Goal: Information Seeking & Learning: Learn about a topic

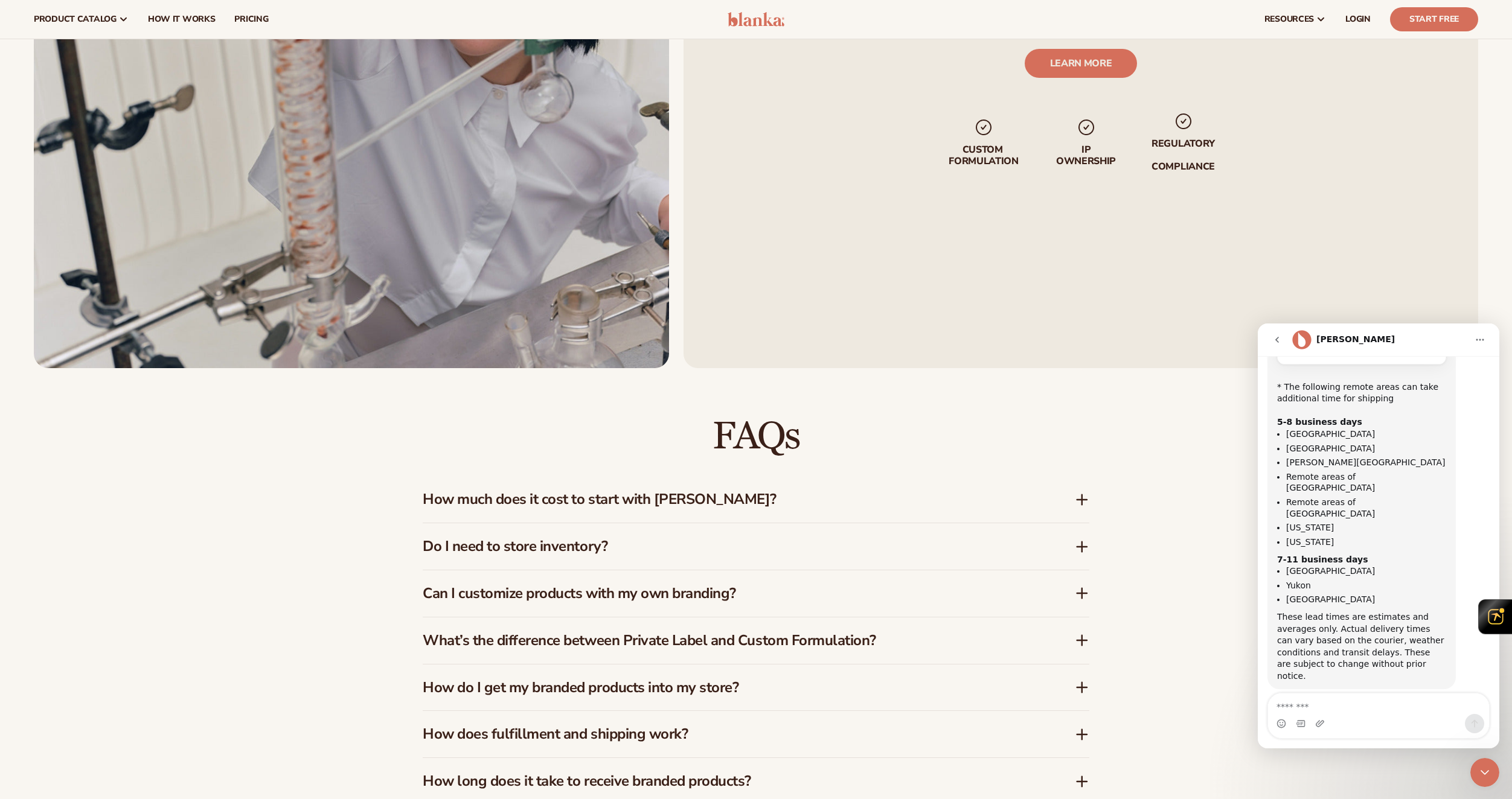
scroll to position [1396, 0]
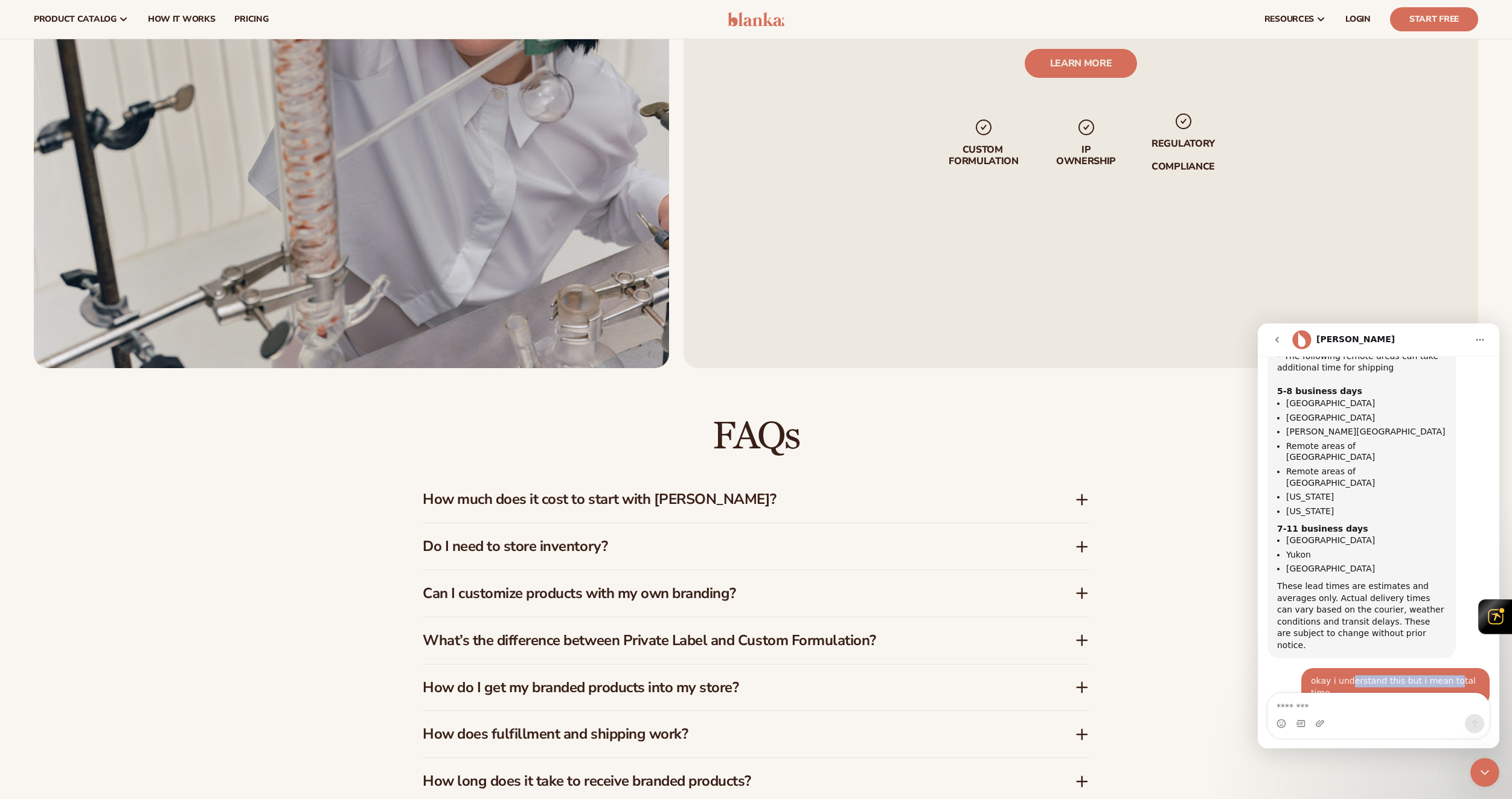
drag, startPoint x: 1351, startPoint y: 515, endPoint x: 1445, endPoint y: 512, distance: 94.0
click at [1444, 676] on div "okay i understand this but i mean total time" at bounding box center [1395, 688] width 169 height 23
click at [1445, 676] on div "okay i understand this but i mean total time" at bounding box center [1395, 688] width 169 height 23
drag, startPoint x: 1289, startPoint y: 565, endPoint x: 1390, endPoint y: 564, distance: 101.0
click at [1390, 724] on div "It depends: Using store inventory: 2 days + 5 - 14 business days = 7 business d…" at bounding box center [1362, 789] width 169 height 130
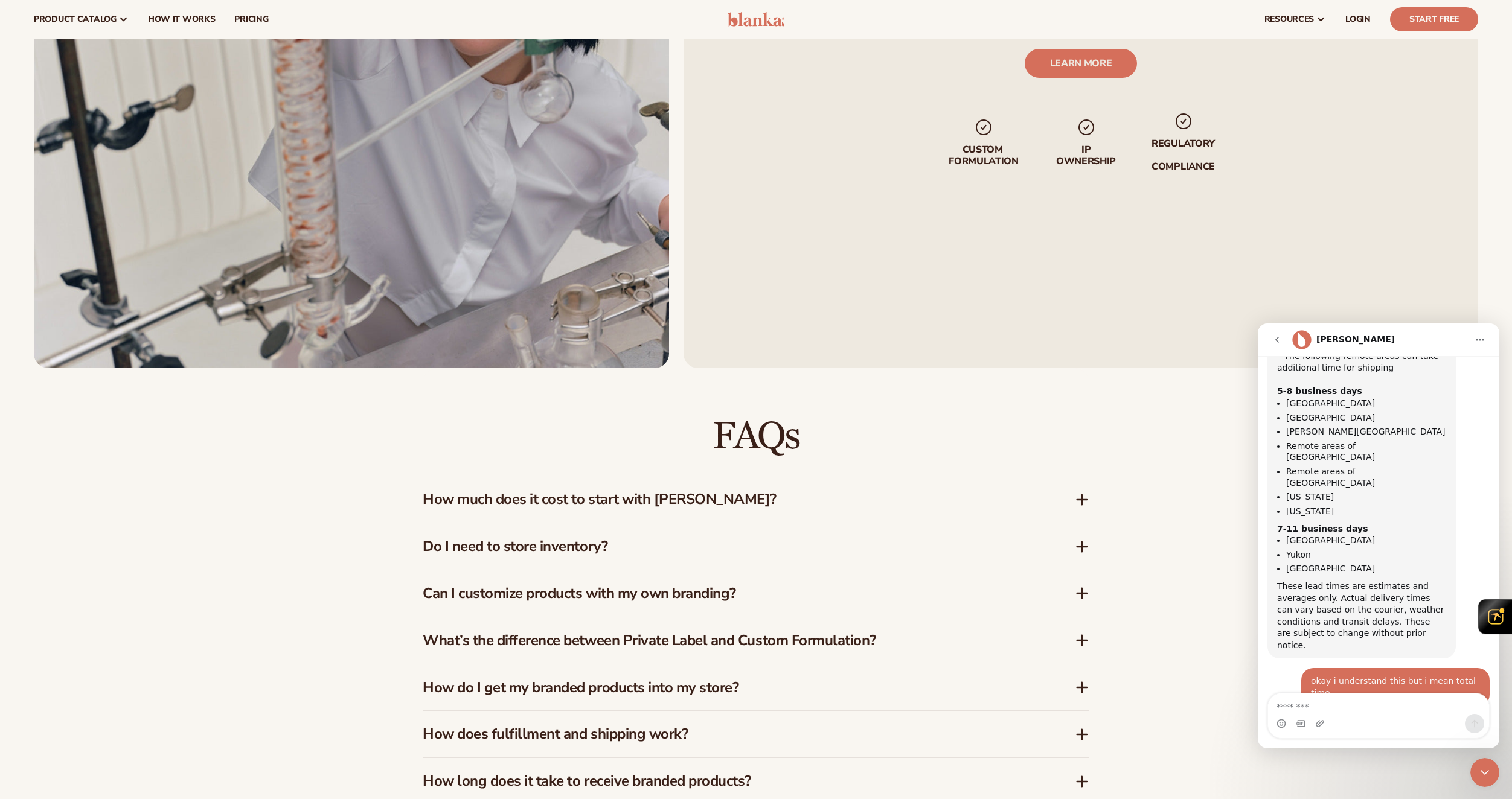
click at [1378, 724] on div "It depends: Using store inventory: 2 days + 5 - 14 business days = 7 business d…" at bounding box center [1362, 789] width 169 height 130
drag, startPoint x: 1282, startPoint y: 595, endPoint x: 1343, endPoint y: 595, distance: 61.0
click at [1343, 724] on div "It depends: Using store inventory: 2 days + 5 - 14 business days = 7 business d…" at bounding box center [1362, 789] width 169 height 130
click at [1349, 724] on div "It depends: Using store inventory: 2 days + 5 - 14 business days = 7 business d…" at bounding box center [1362, 789] width 169 height 130
drag, startPoint x: 1346, startPoint y: 634, endPoint x: 1365, endPoint y: 631, distance: 19.2
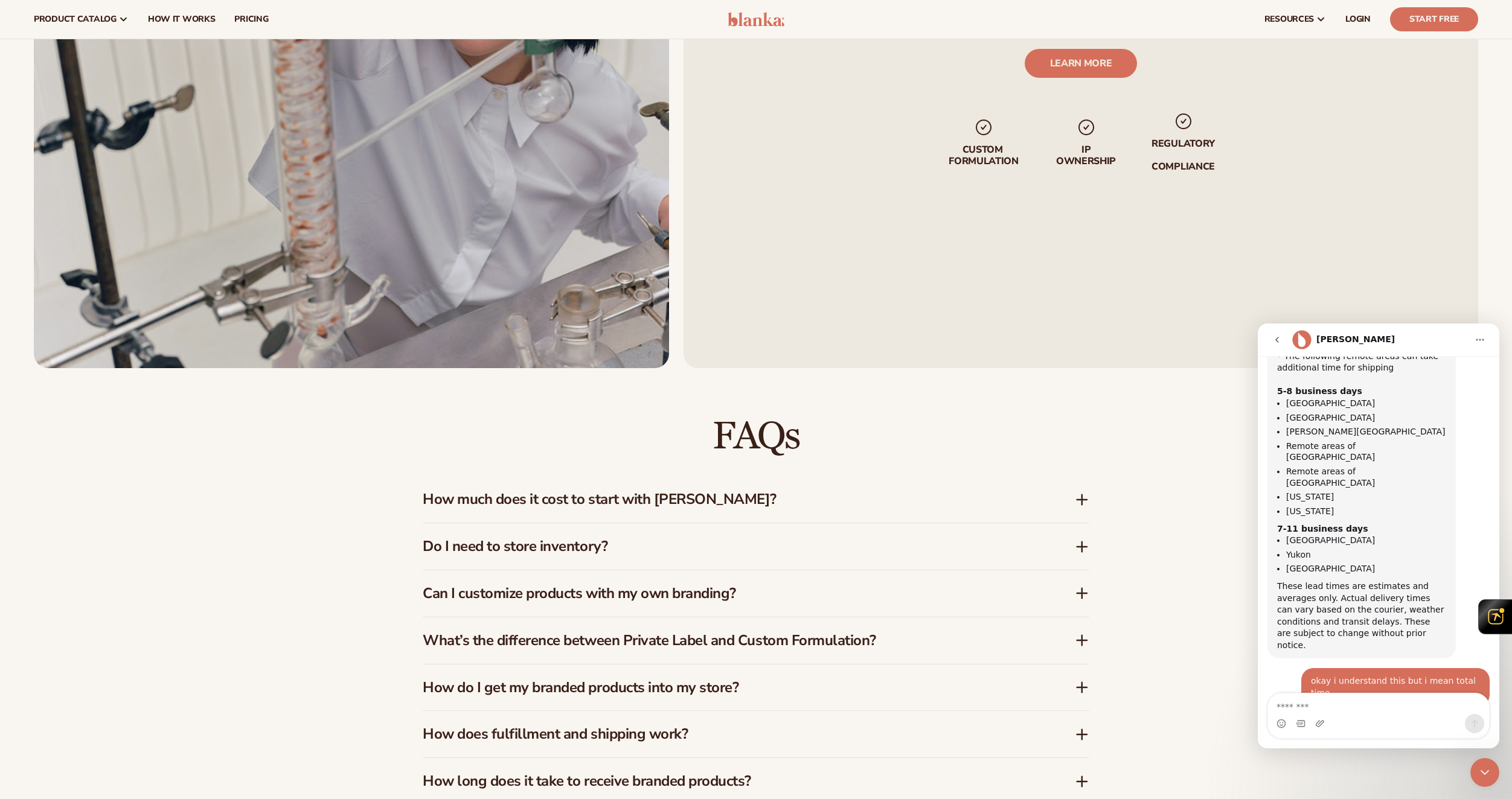
click at [1365, 724] on div "It depends: Using store inventory: 2 days + 5 - 14 business days = 7 business d…" at bounding box center [1362, 789] width 169 height 130
click at [1278, 341] on icon "go back" at bounding box center [1277, 340] width 9 height 9
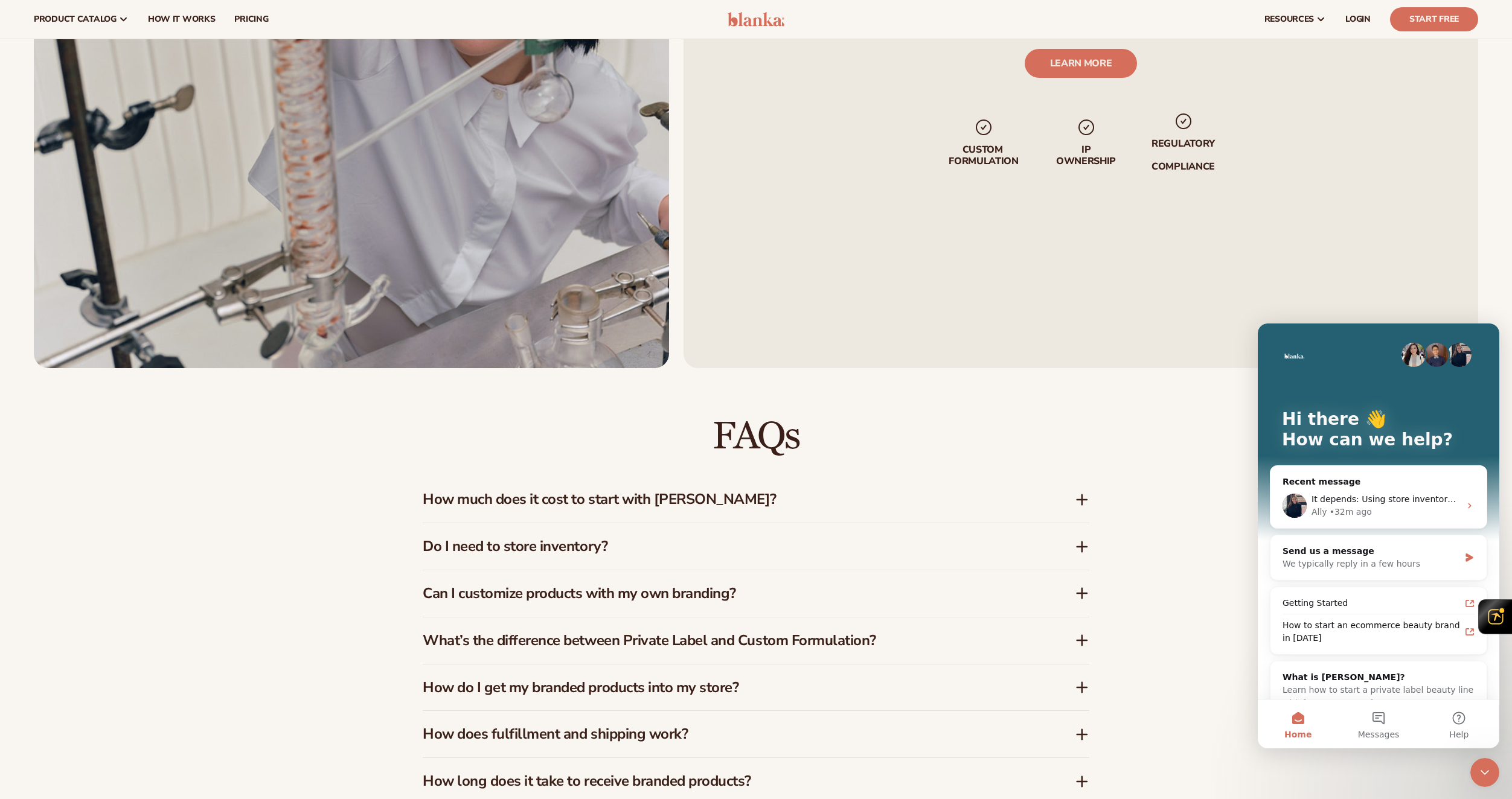
click at [1093, 373] on div "FAQs How much does it cost to start with [PERSON_NAME]? [PERSON_NAME] offers a …" at bounding box center [756, 634] width 735 height 532
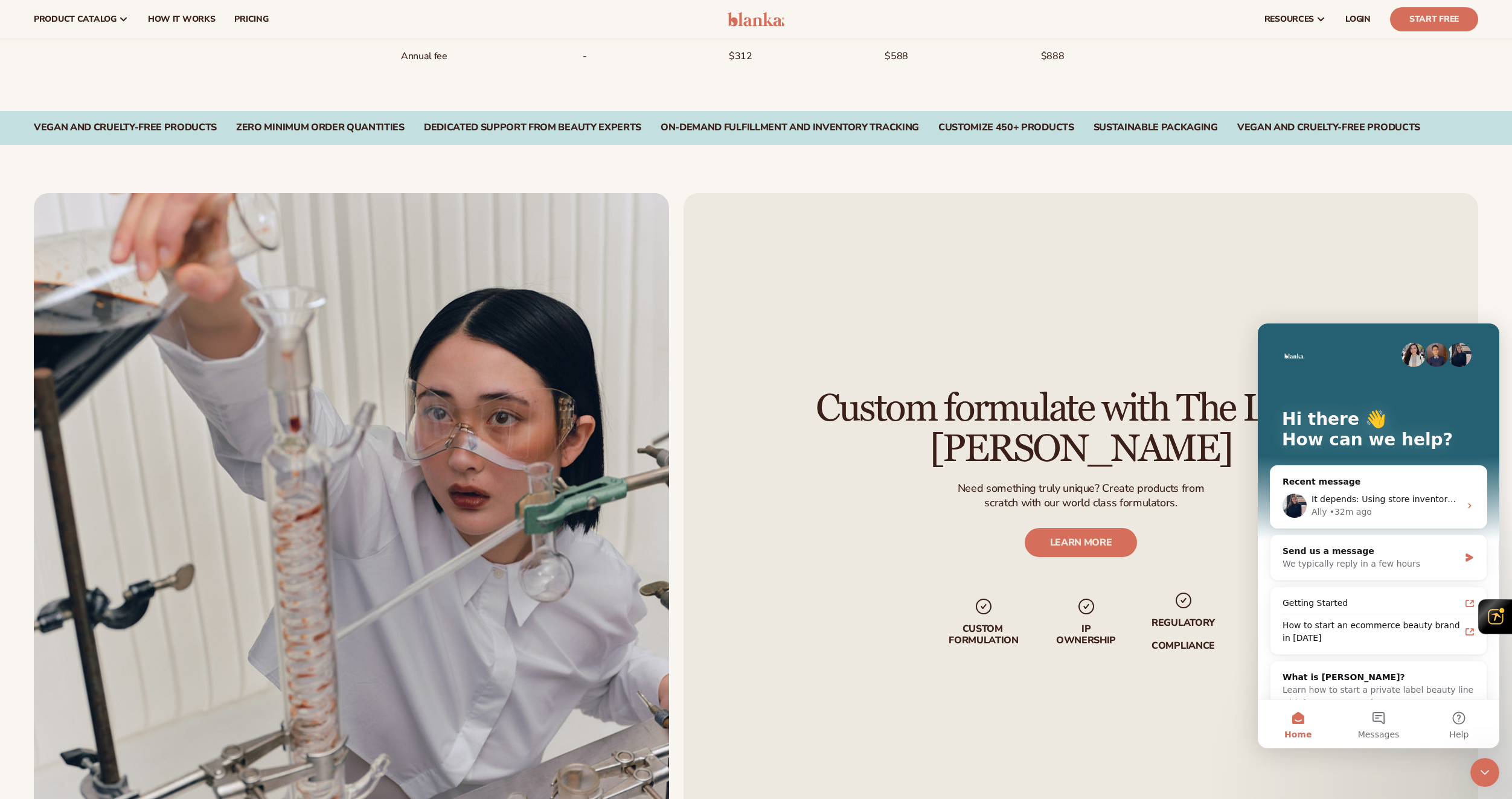
scroll to position [1377, 0]
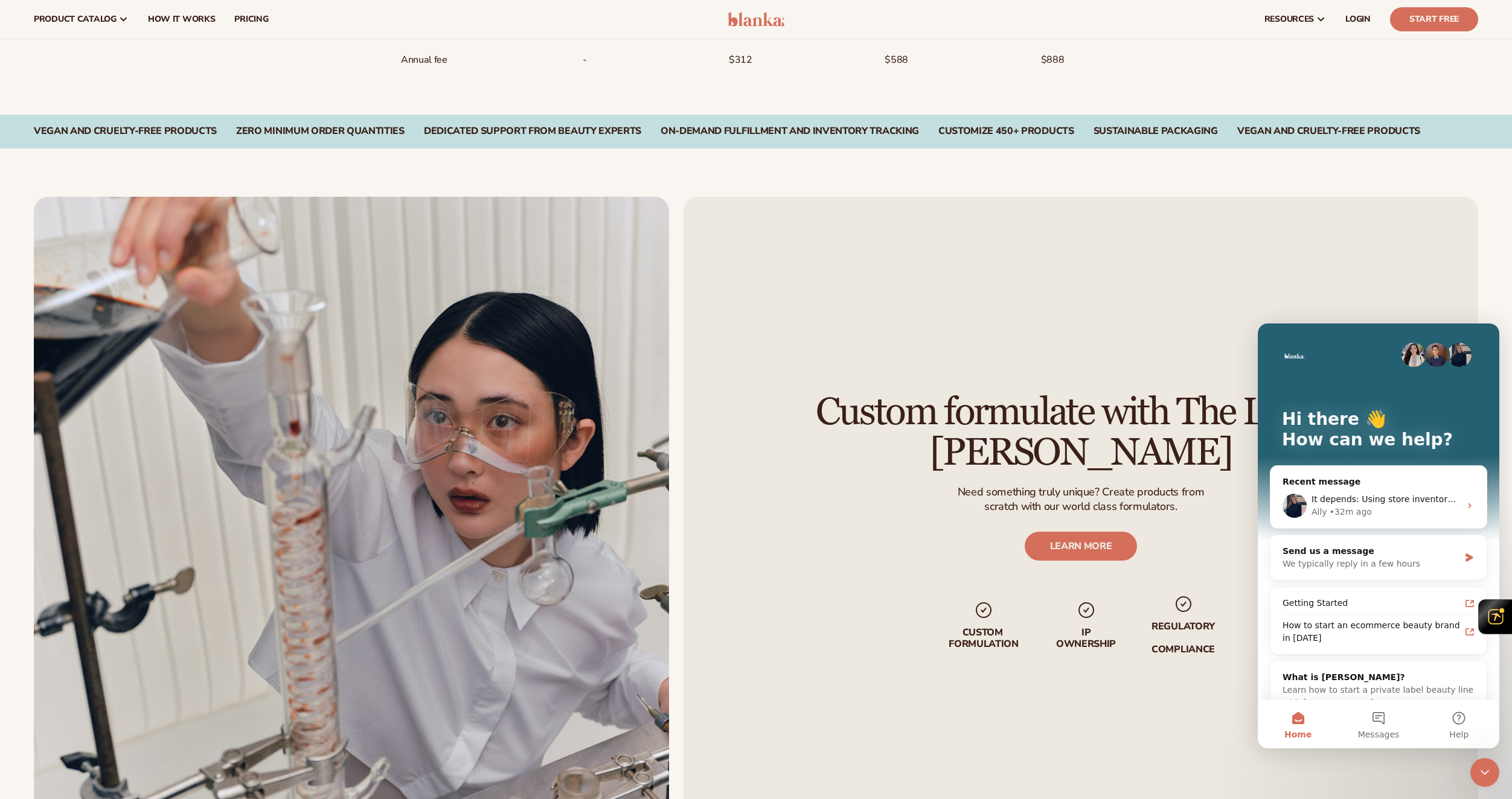
click at [1482, 769] on icon "Close Intercom Messenger" at bounding box center [1485, 772] width 15 height 15
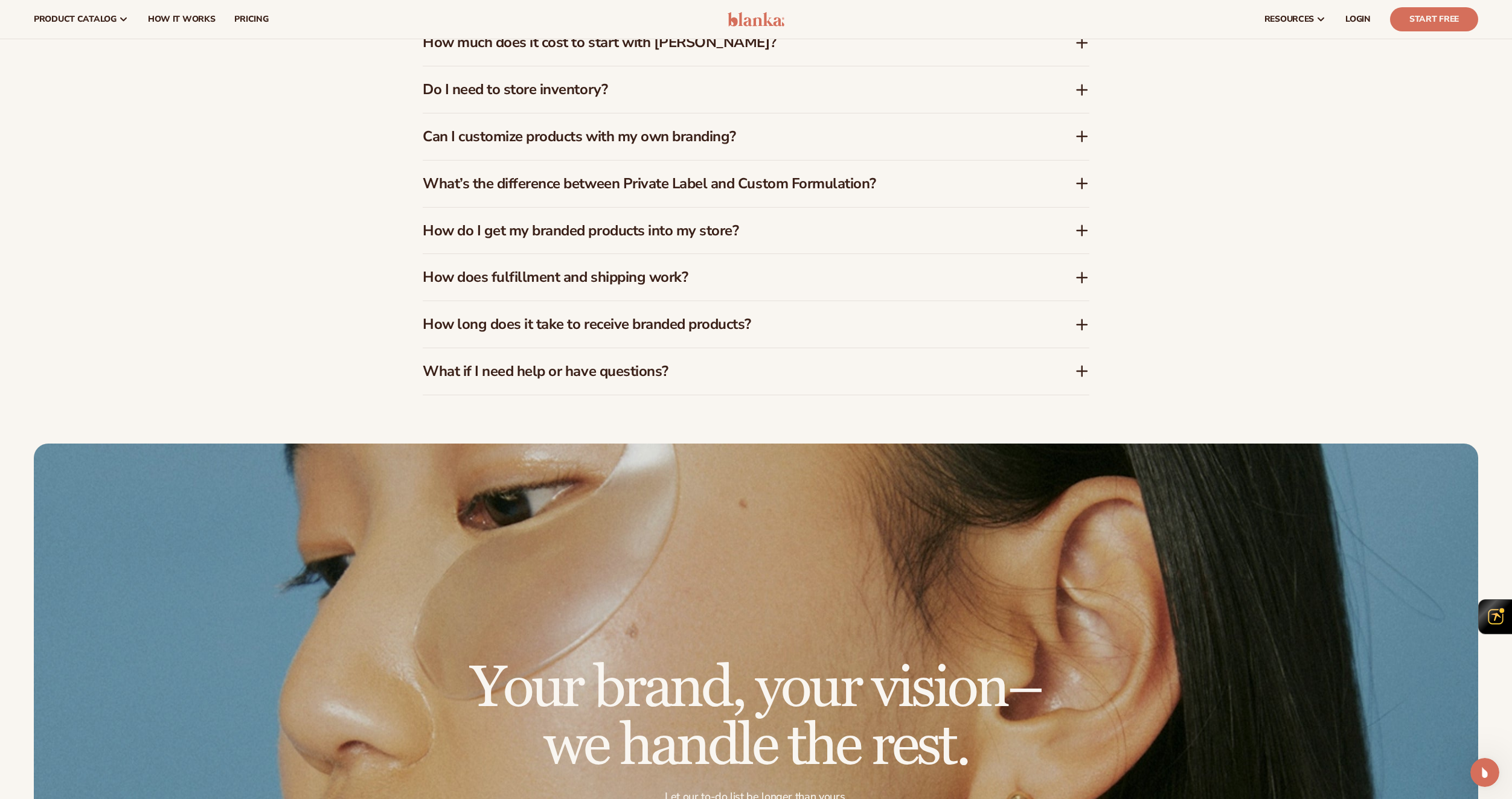
scroll to position [2282, 0]
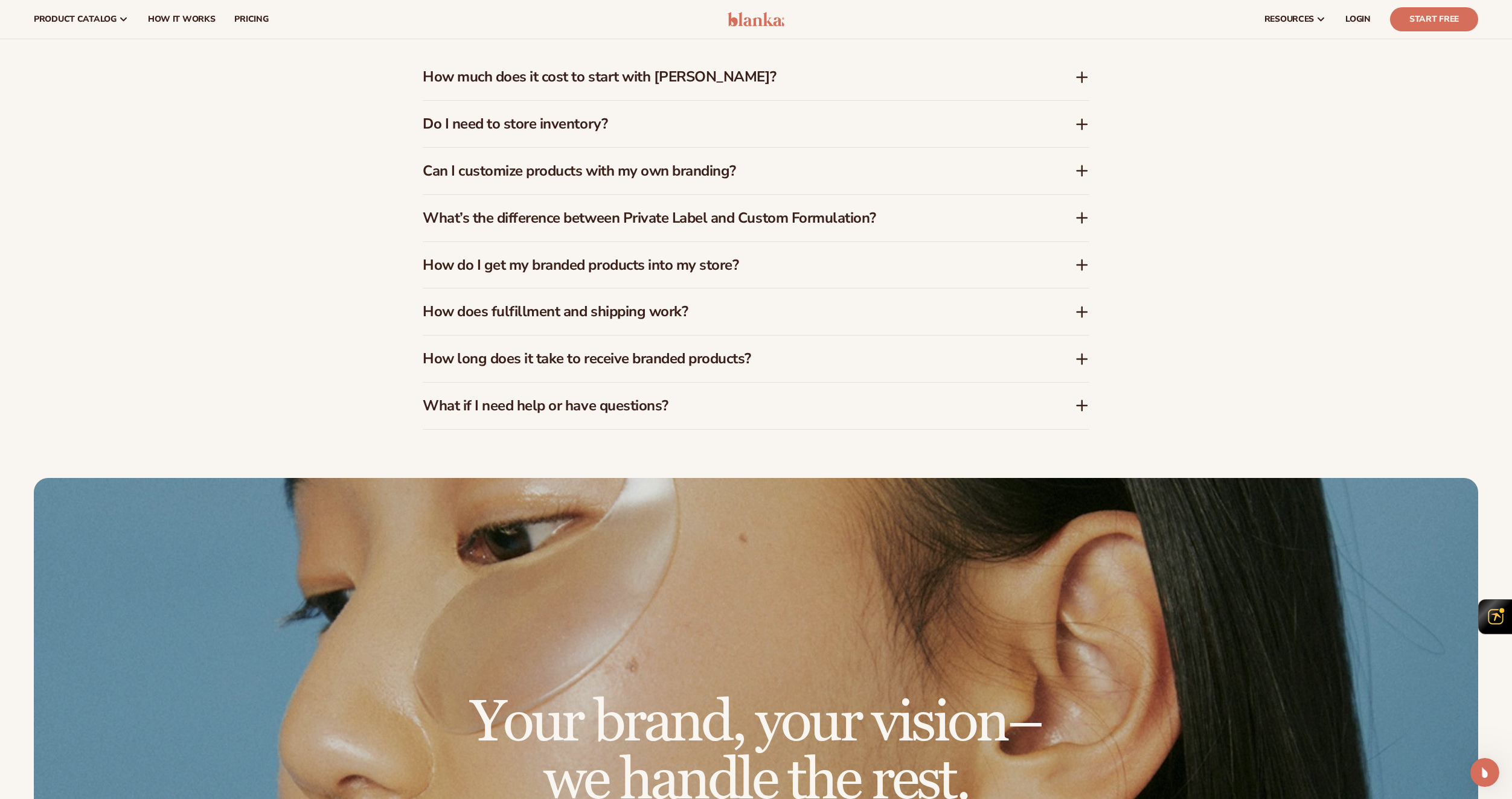
click at [603, 407] on h3 "What if I need help or have questions?" at bounding box center [731, 406] width 616 height 17
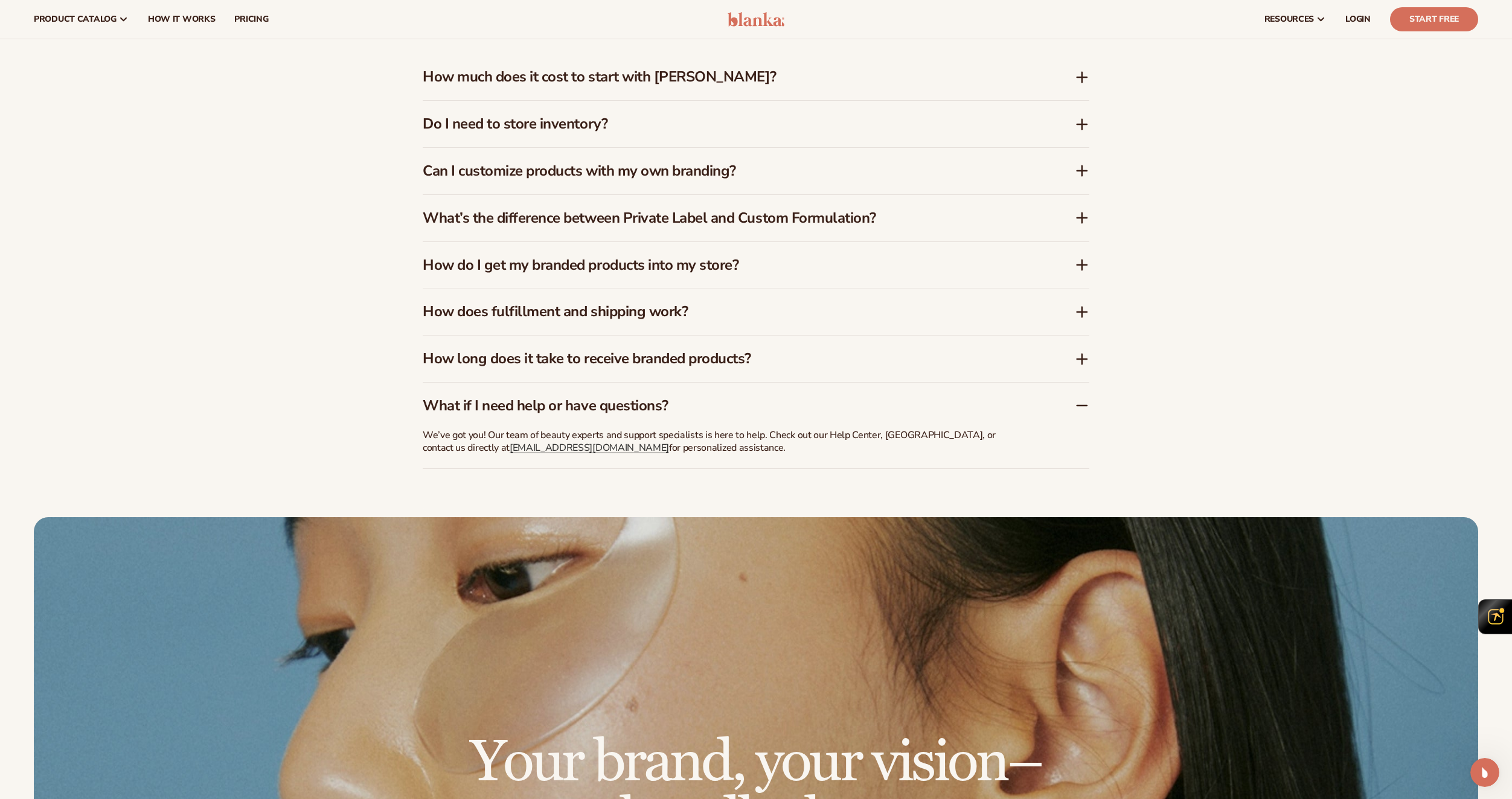
click at [596, 359] on h3 "How long does it take to receive branded products?" at bounding box center [731, 359] width 616 height 17
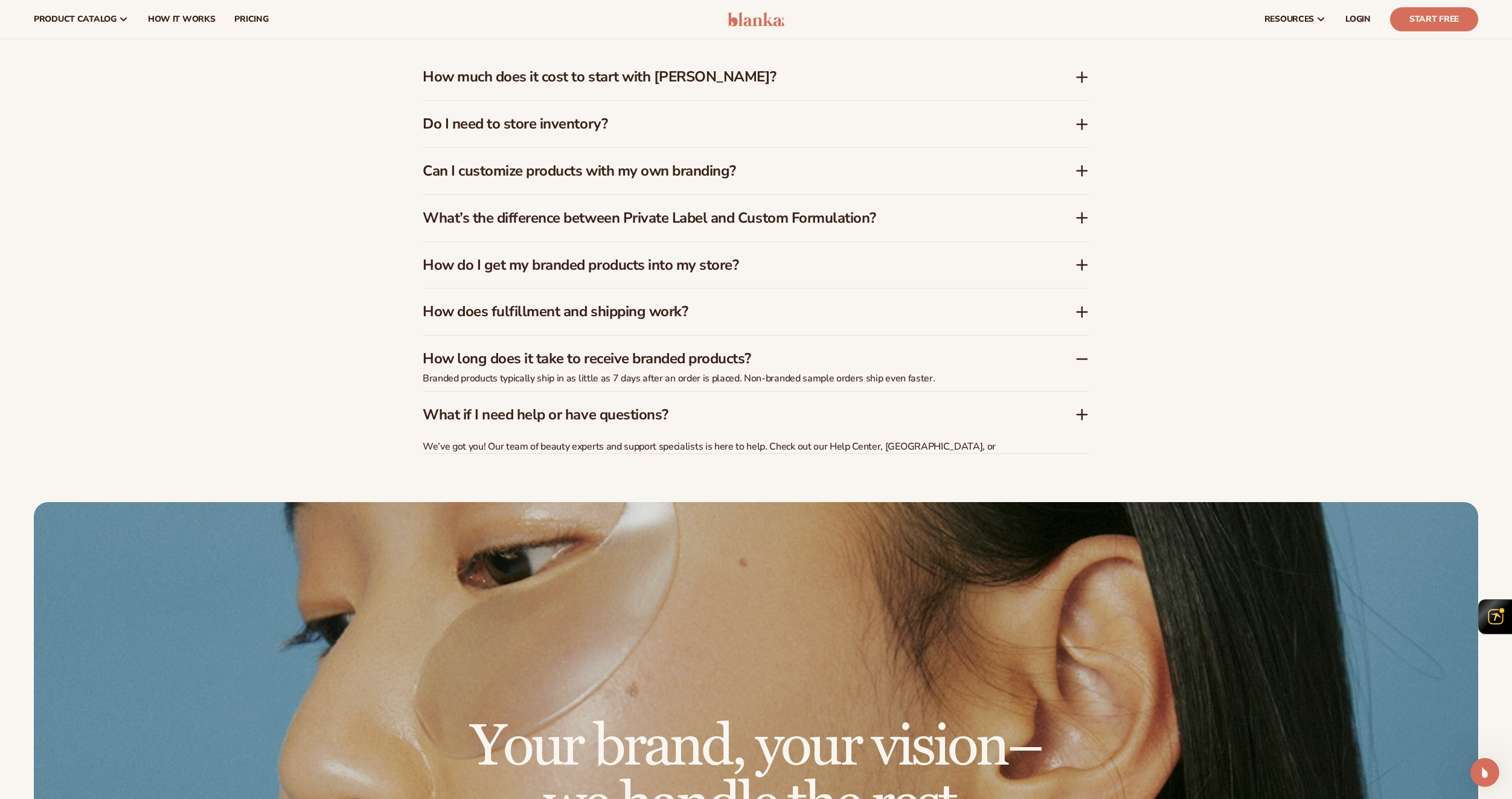
click at [597, 316] on h3 "How does fulfillment and shipping work?" at bounding box center [731, 312] width 616 height 17
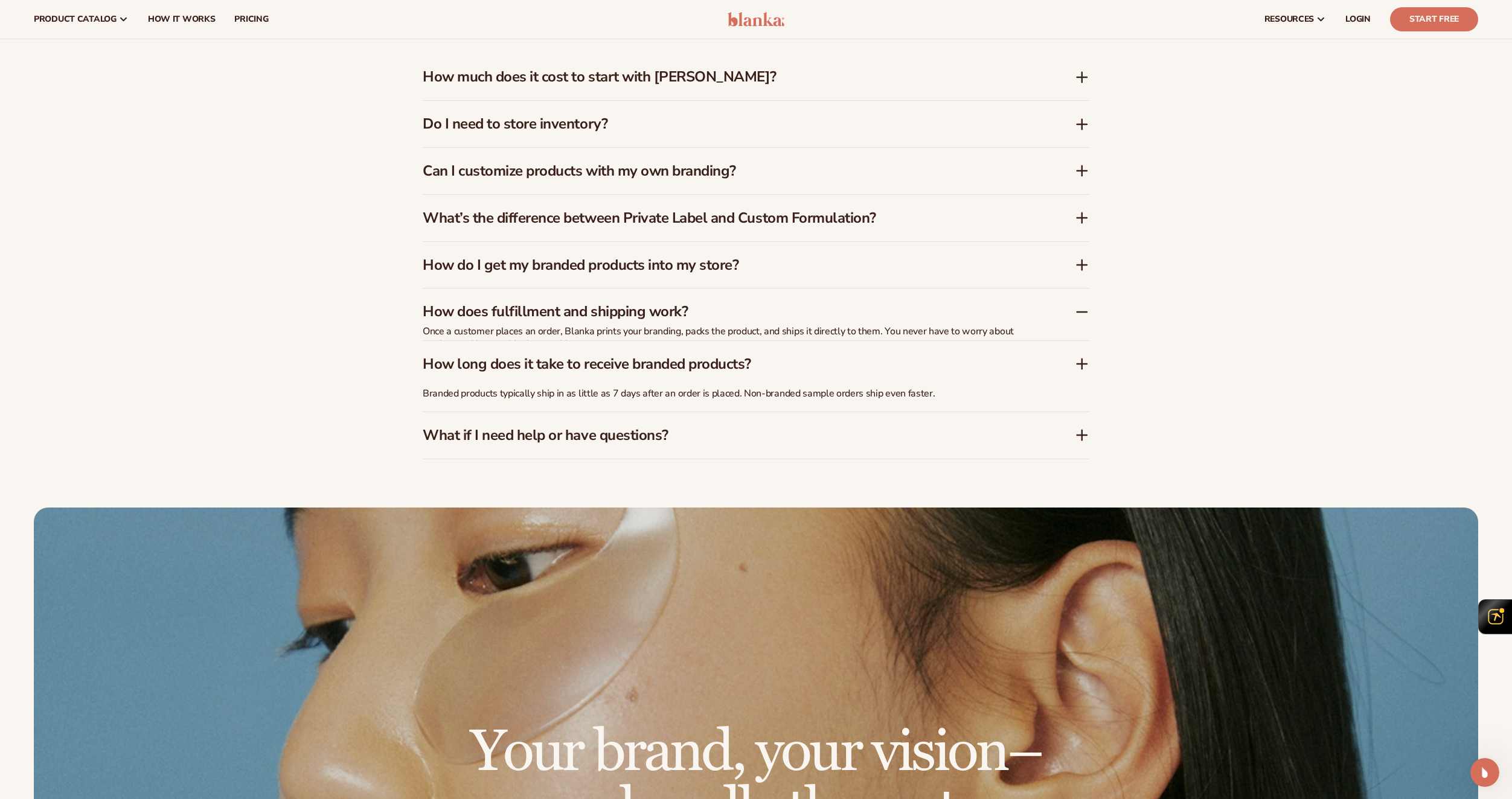
click at [613, 269] on h3 "How do I get my branded products into my store?" at bounding box center [731, 265] width 616 height 17
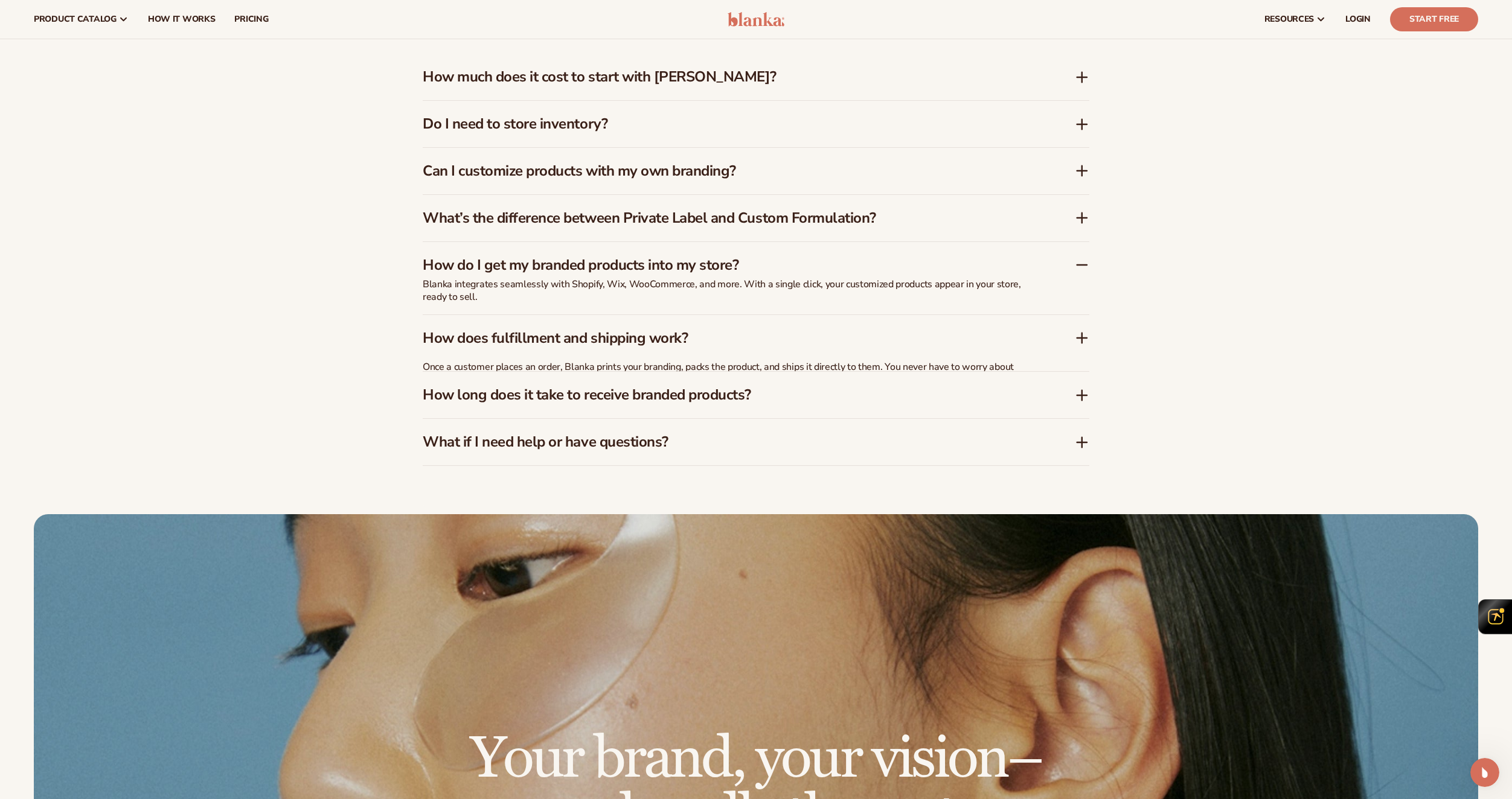
click at [630, 202] on div "What’s the difference between Private Label and Custom Formulation?" at bounding box center [756, 218] width 667 height 47
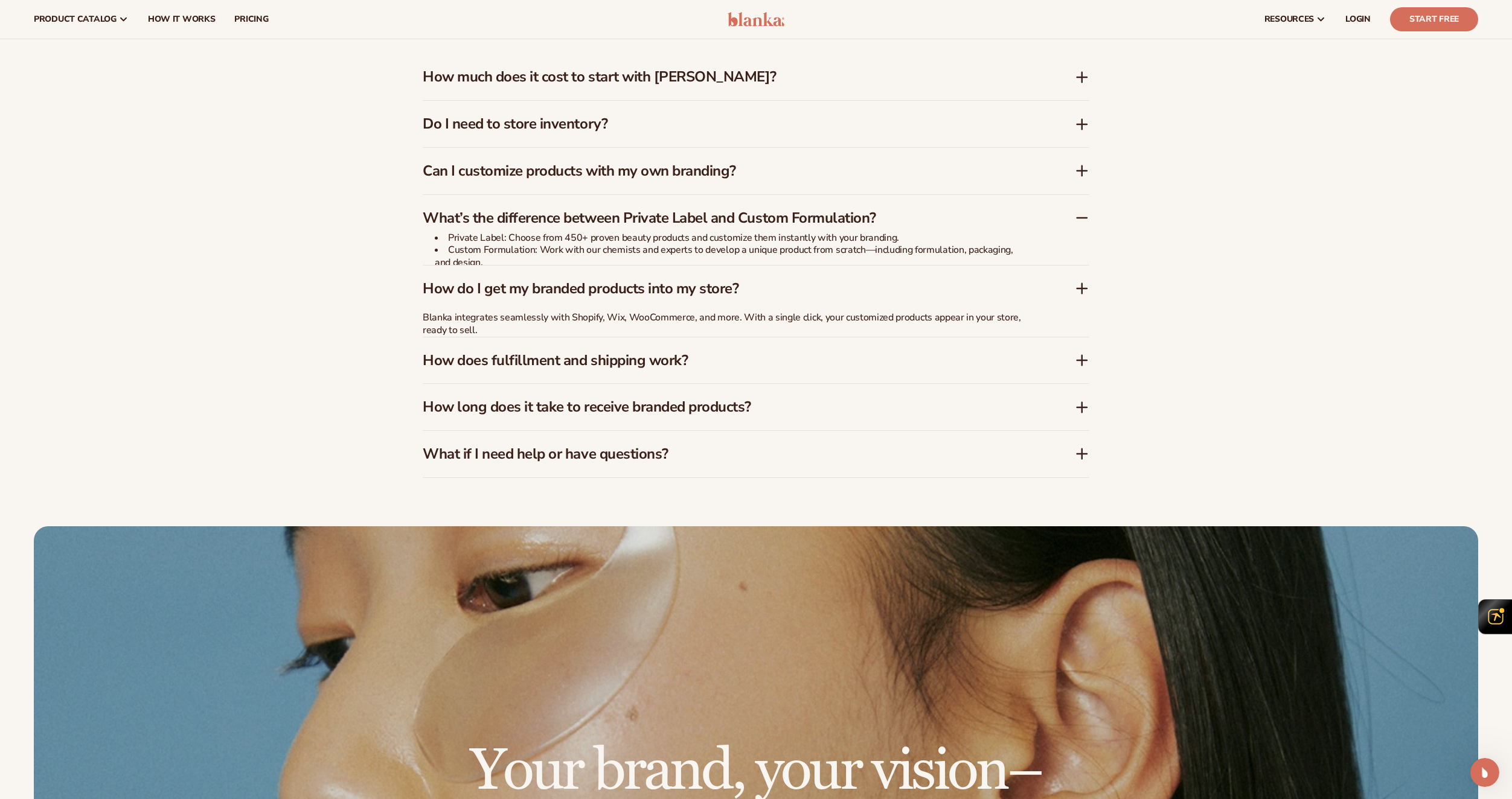
click at [622, 162] on h3 "Can I customize products with my own branding?" at bounding box center [731, 171] width 616 height 17
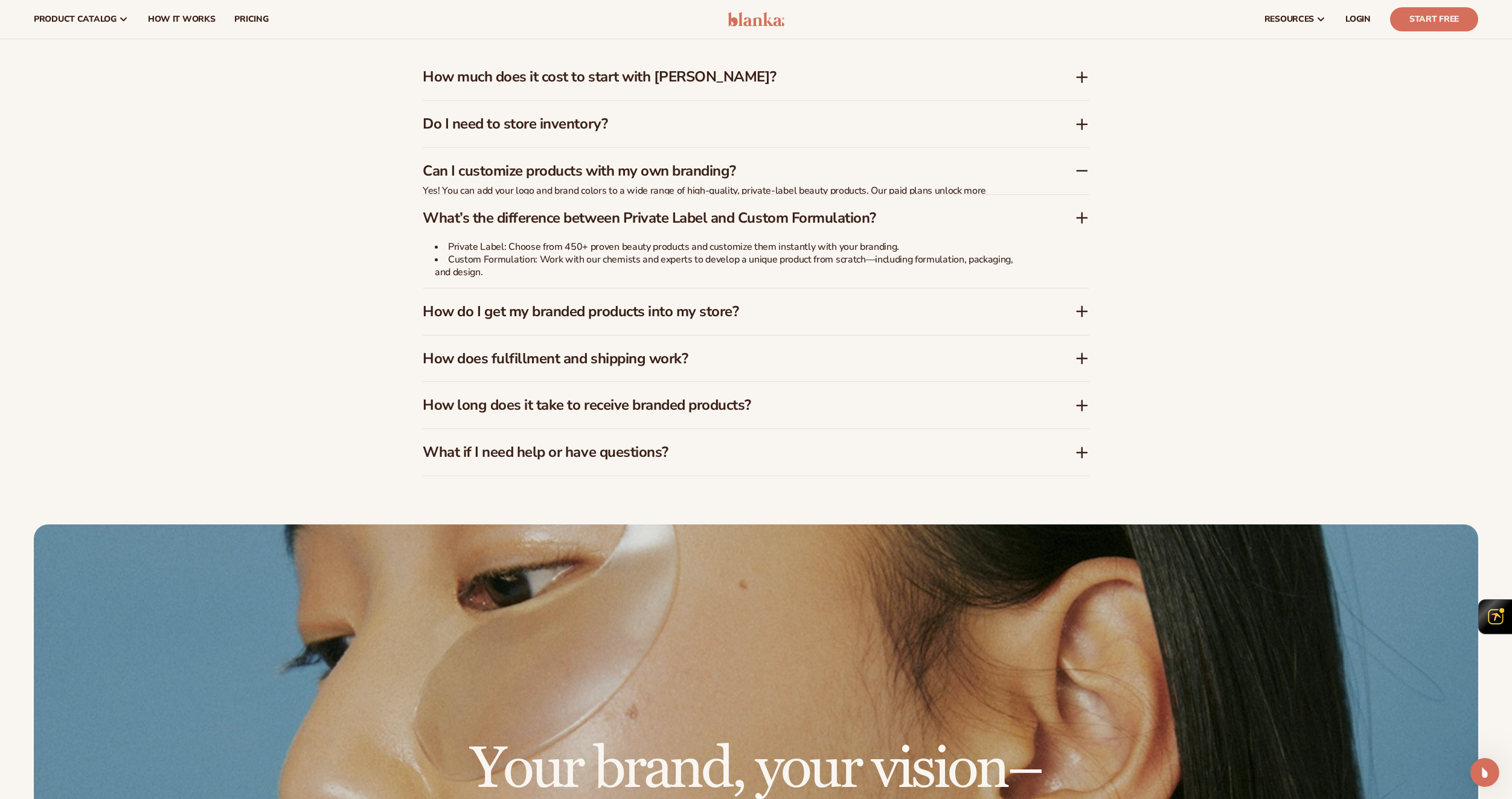
click at [631, 130] on h3 "Do I need to store inventory?" at bounding box center [731, 124] width 616 height 17
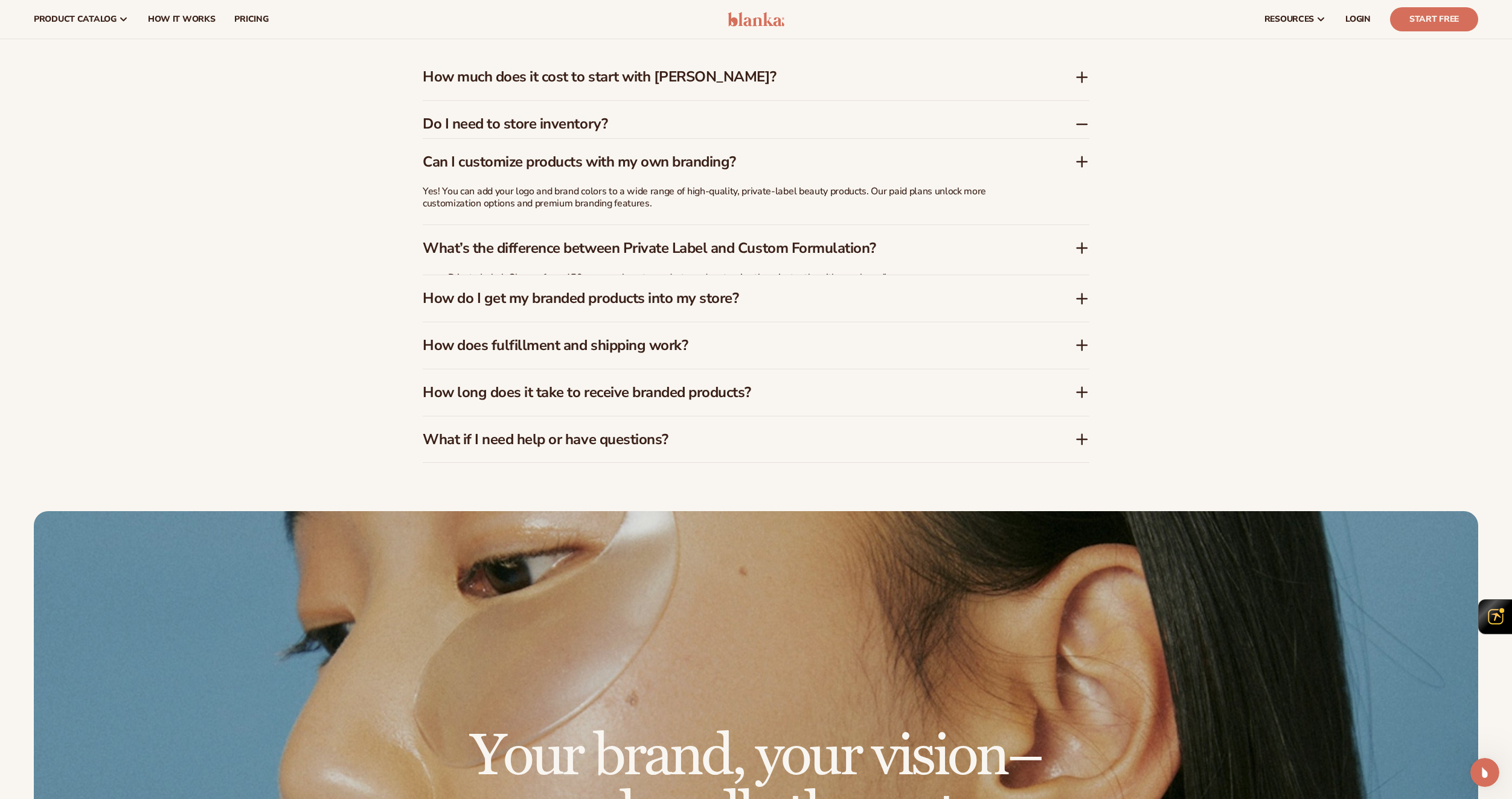
click at [644, 84] on div "How much does it cost to start with [PERSON_NAME]?" at bounding box center [756, 77] width 667 height 47
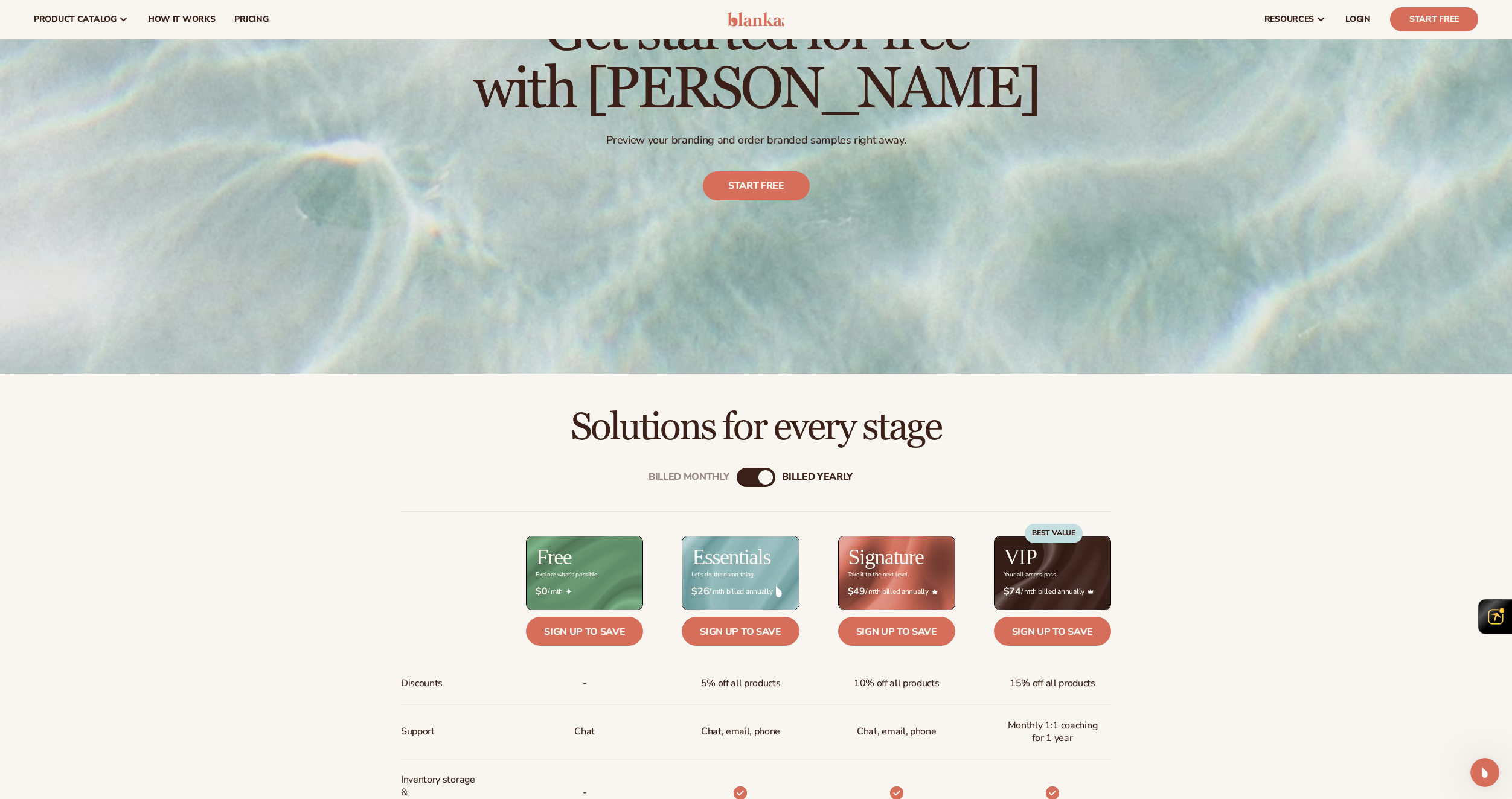
scroll to position [0, 0]
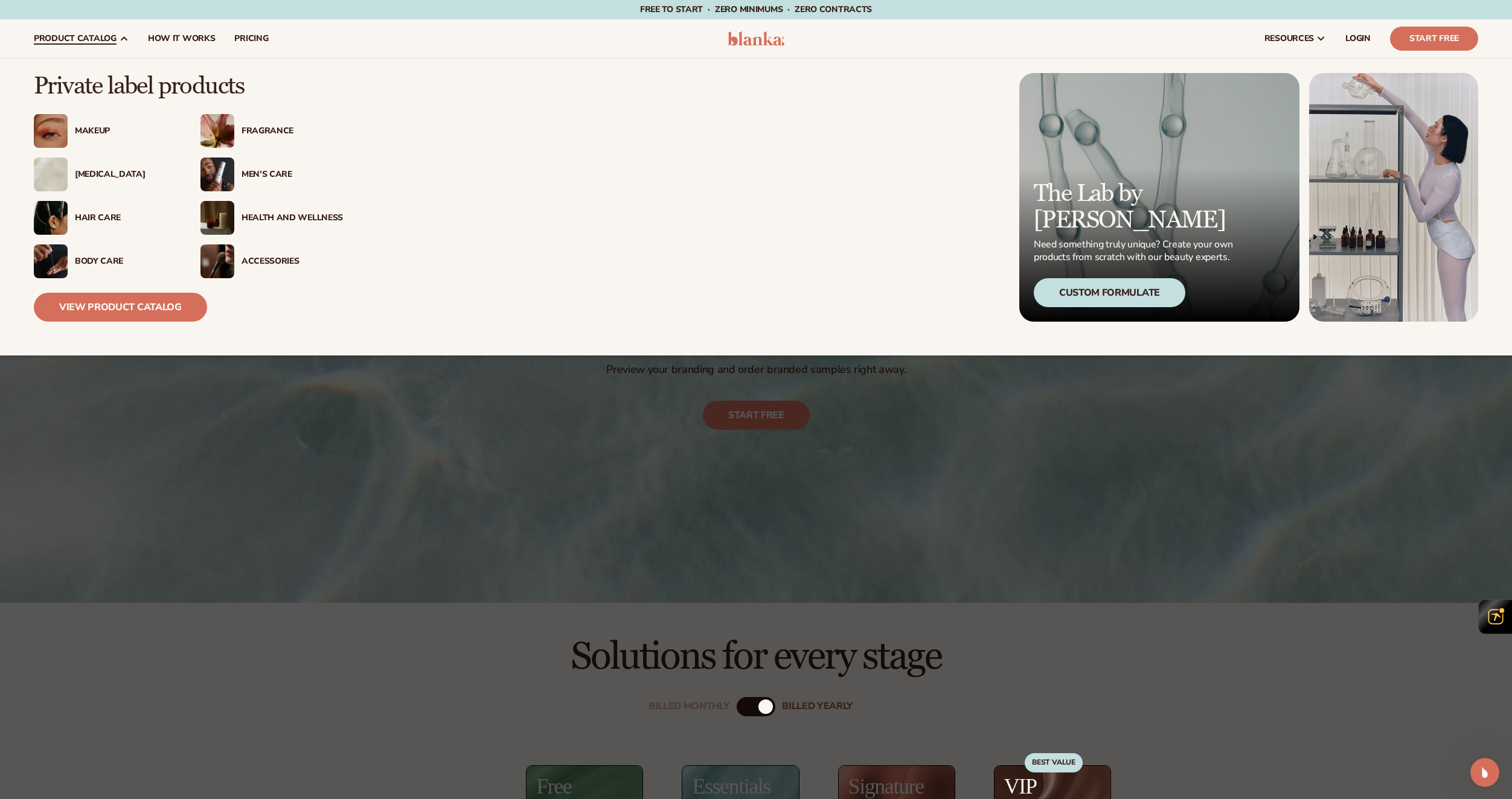
click at [1457, 237] on img at bounding box center [1393, 197] width 169 height 249
